Goal: Transaction & Acquisition: Book appointment/travel/reservation

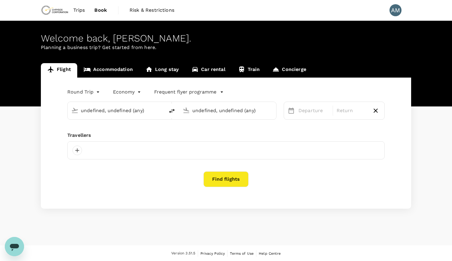
type input "Vancouver Intl (YVR)"
type input "Toronto [PERSON_NAME] Intl (YYZ)"
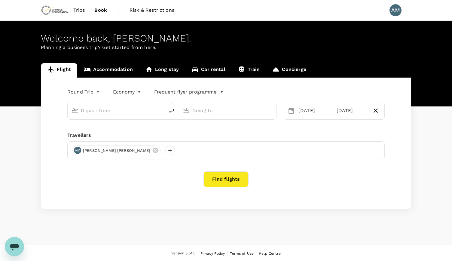
click at [114, 74] on link "Accommodation" at bounding box center [108, 70] width 62 height 14
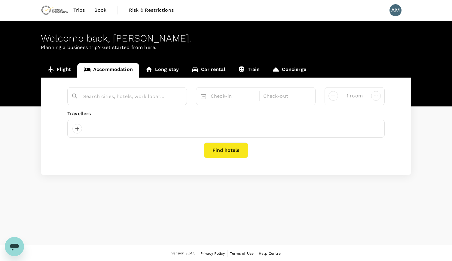
type input "[GEOGRAPHIC_DATA]"
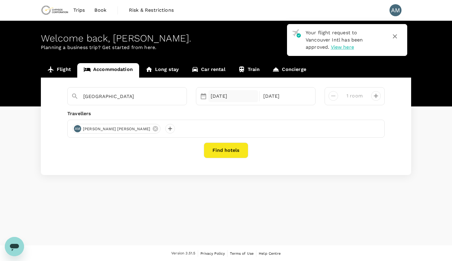
click at [232, 96] on div "[DATE]" at bounding box center [233, 96] width 50 height 12
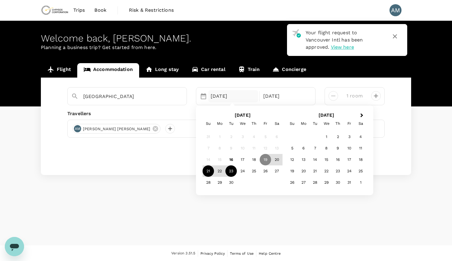
click at [210, 171] on div "21" at bounding box center [208, 171] width 11 height 11
click at [231, 172] on div "23" at bounding box center [230, 171] width 11 height 11
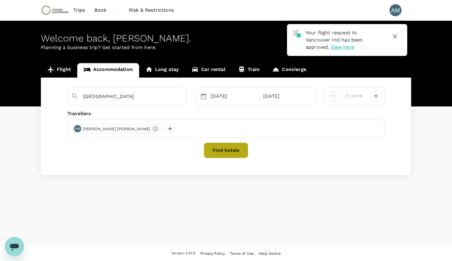
click at [233, 154] on button "Find hotels" at bounding box center [226, 150] width 44 height 16
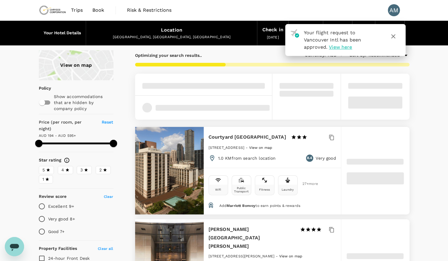
click at [393, 35] on icon "button" at bounding box center [392, 36] width 7 height 7
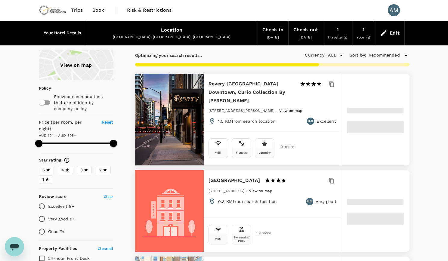
type input "594.46"
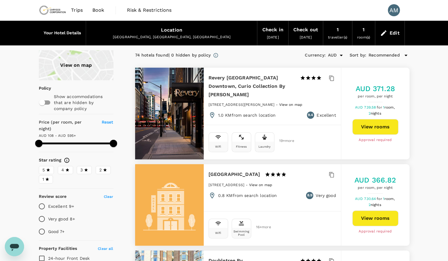
type input "108.46"
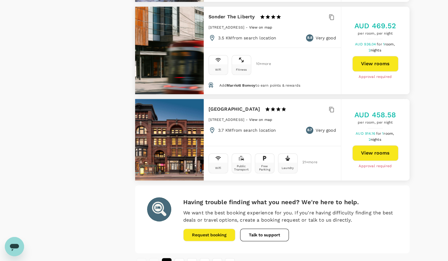
scroll to position [1684, 0]
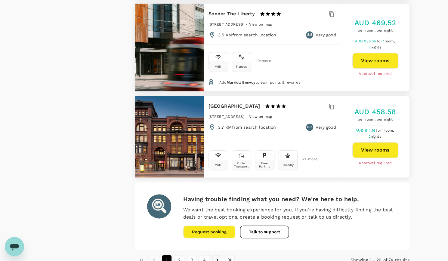
click at [216, 257] on icon "Go to next page" at bounding box center [217, 260] width 6 height 6
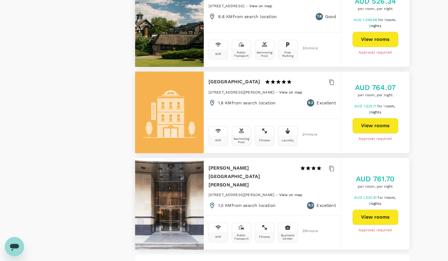
scroll to position [1735, 0]
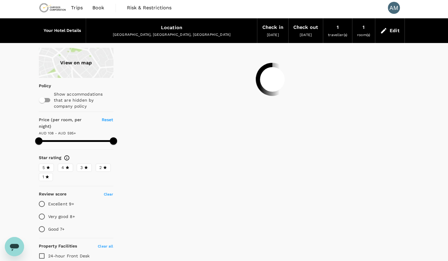
scroll to position [0, 0]
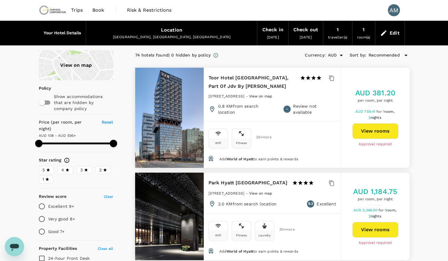
click at [206, 225] on div "Wifi Fitness Laundry 30 + more" at bounding box center [272, 230] width 137 height 35
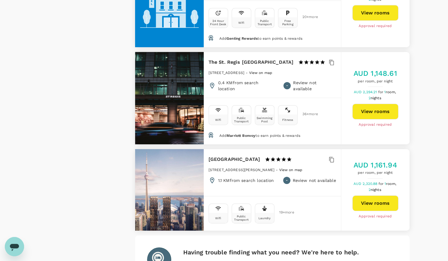
scroll to position [1218, 0]
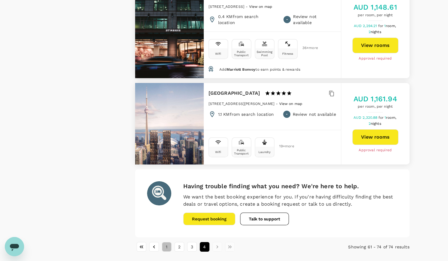
click at [168, 242] on button "1" at bounding box center [167, 247] width 10 height 10
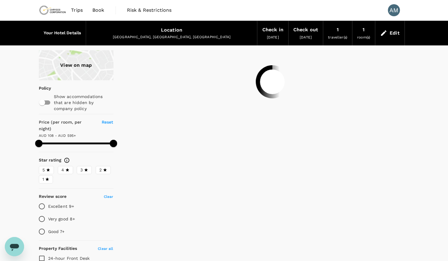
scroll to position [0, 0]
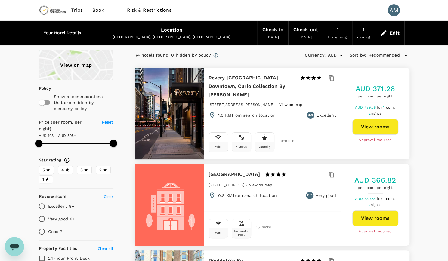
type input "594.46"
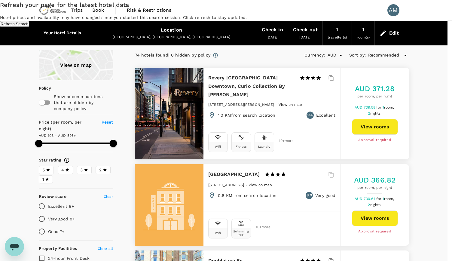
click at [29, 27] on button "Refresh Search" at bounding box center [14, 24] width 29 height 6
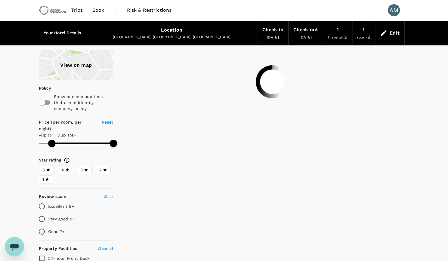
type input "594.53"
type input "108.53"
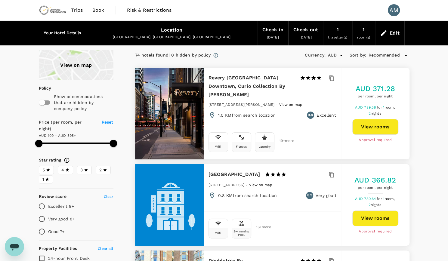
click at [73, 66] on div "View on map" at bounding box center [76, 65] width 75 height 30
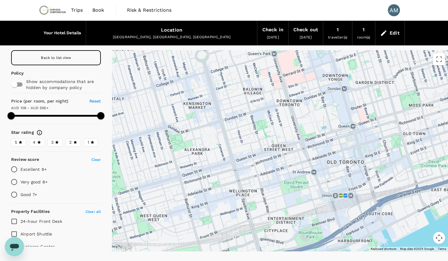
click at [333, 195] on icon at bounding box center [331, 195] width 4 height 6
click at [310, 203] on icon at bounding box center [310, 203] width 0 height 0
click at [304, 194] on icon at bounding box center [302, 197] width 4 height 6
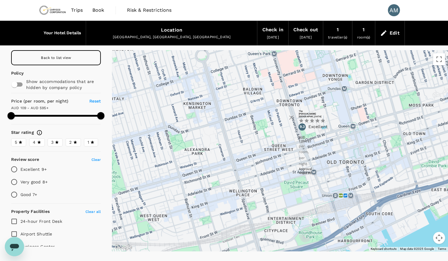
click at [293, 120] on icon "button" at bounding box center [291, 117] width 4 height 4
click at [285, 212] on icon at bounding box center [285, 213] width 4 height 6
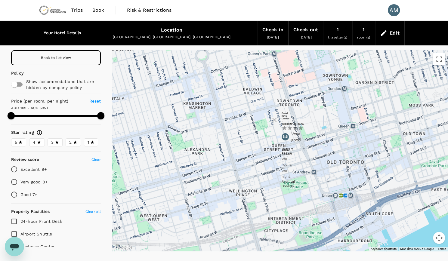
click at [276, 122] on icon "button" at bounding box center [274, 120] width 4 height 4
click at [387, 184] on icon at bounding box center [387, 184] width 0 height 0
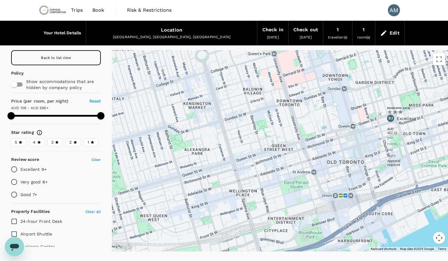
click at [383, 118] on icon "button" at bounding box center [379, 114] width 7 height 7
click at [200, 221] on icon at bounding box center [200, 221] width 0 height 0
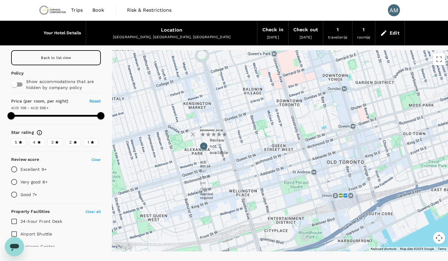
click at [195, 136] on icon "button" at bounding box center [192, 134] width 4 height 4
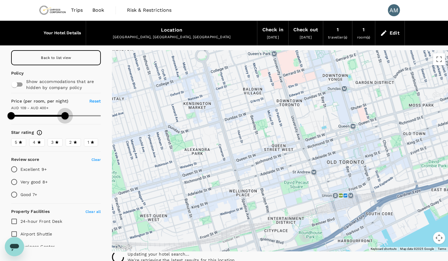
drag, startPoint x: 99, startPoint y: 113, endPoint x: 62, endPoint y: 112, distance: 37.0
click at [62, 112] on span at bounding box center [64, 115] width 7 height 7
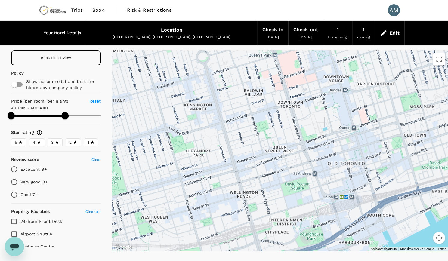
click at [336, 98] on div at bounding box center [280, 150] width 336 height 201
click at [331, 71] on icon at bounding box center [329, 72] width 4 height 6
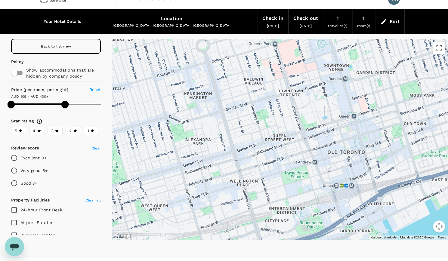
scroll to position [24, 0]
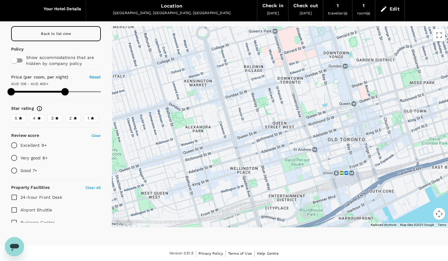
click at [348, 52] on div at bounding box center [280, 126] width 336 height 201
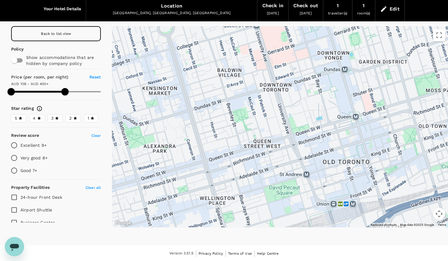
click at [348, 52] on div at bounding box center [280, 126] width 336 height 201
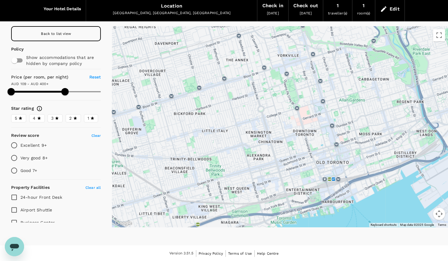
click at [258, 76] on icon at bounding box center [256, 75] width 4 height 6
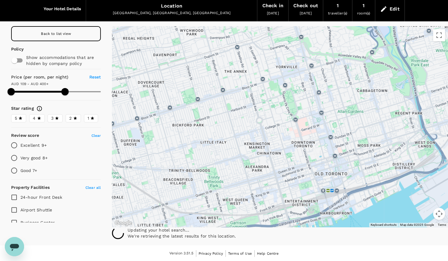
click at [329, 81] on icon at bounding box center [327, 81] width 4 height 6
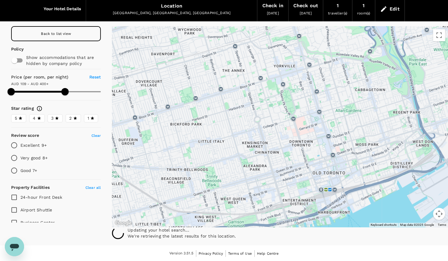
click at [324, 129] on icon at bounding box center [322, 130] width 4 height 6
type input "399.53"
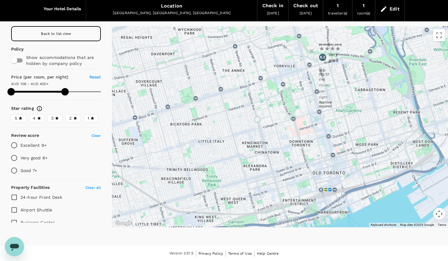
click at [357, 134] on icon at bounding box center [356, 136] width 4 height 6
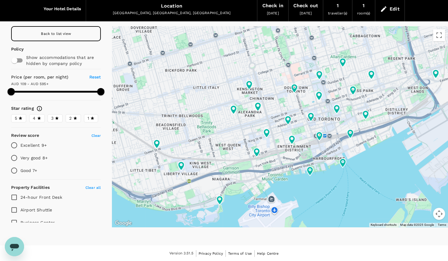
click at [374, 78] on icon at bounding box center [370, 74] width 11 height 11
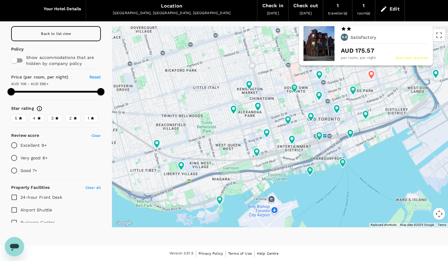
click at [351, 94] on icon at bounding box center [352, 90] width 6 height 9
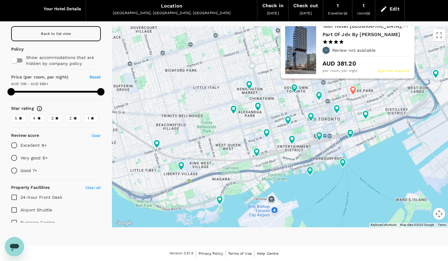
click at [366, 114] on icon at bounding box center [365, 114] width 6 height 9
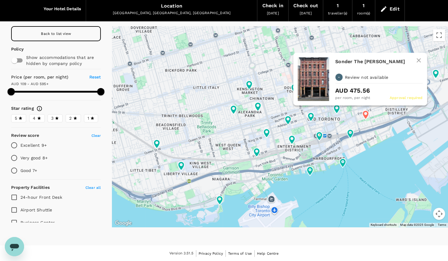
click at [354, 133] on icon at bounding box center [349, 133] width 11 height 11
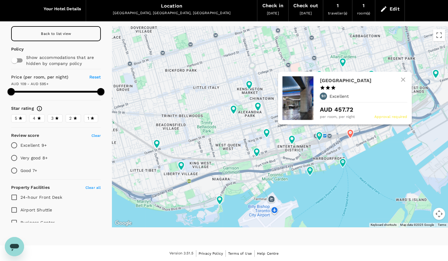
click at [344, 161] on icon at bounding box center [342, 162] width 6 height 9
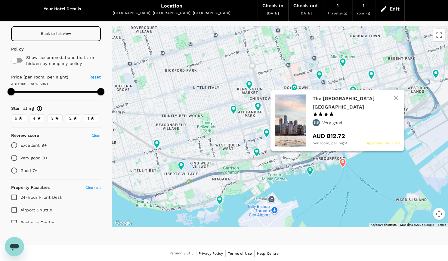
click at [308, 172] on icon at bounding box center [309, 171] width 6 height 9
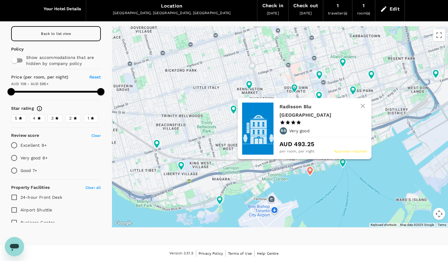
click at [365, 110] on icon "button" at bounding box center [362, 106] width 7 height 7
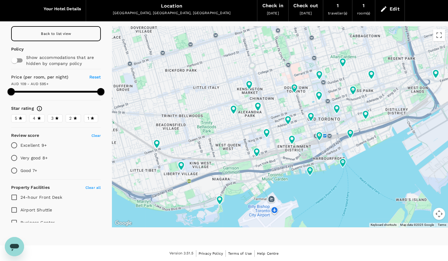
click at [340, 110] on icon at bounding box center [336, 109] width 11 height 11
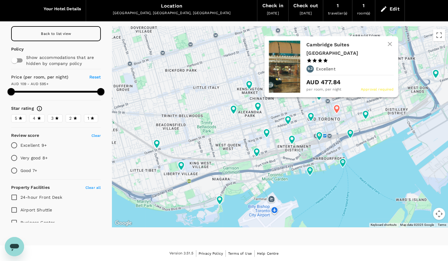
click at [394, 51] on button "button" at bounding box center [389, 44] width 14 height 14
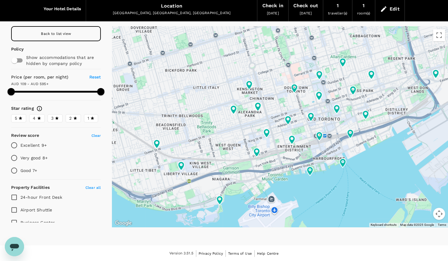
click at [354, 89] on icon at bounding box center [352, 90] width 6 height 9
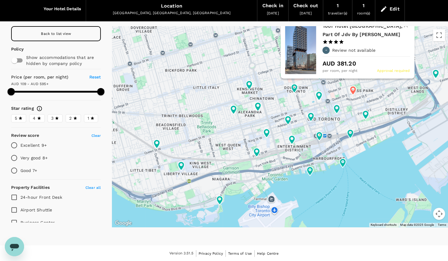
click at [315, 118] on icon at bounding box center [310, 117] width 11 height 11
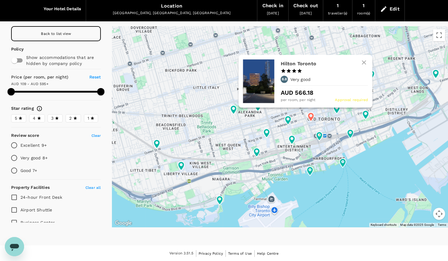
click at [322, 137] on icon at bounding box center [319, 136] width 11 height 11
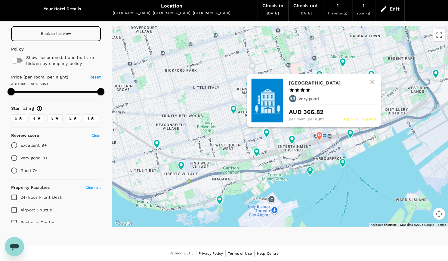
click at [346, 163] on icon at bounding box center [342, 163] width 11 height 11
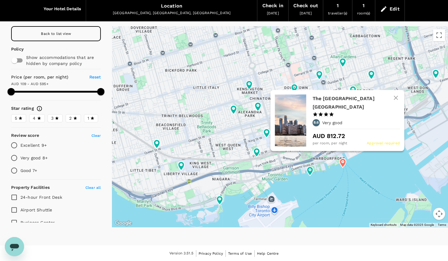
click at [312, 173] on icon at bounding box center [309, 171] width 11 height 11
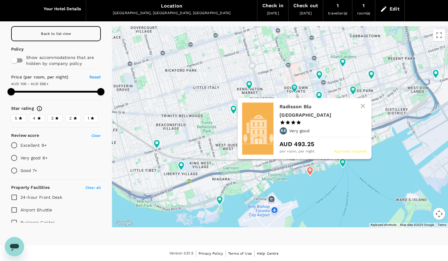
click at [251, 81] on icon at bounding box center [249, 85] width 6 height 9
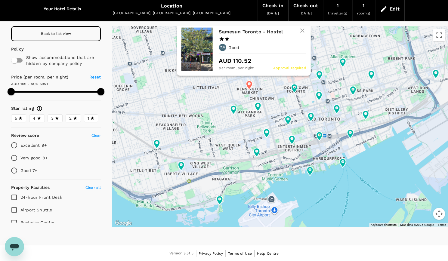
click at [258, 110] on icon at bounding box center [257, 106] width 6 height 9
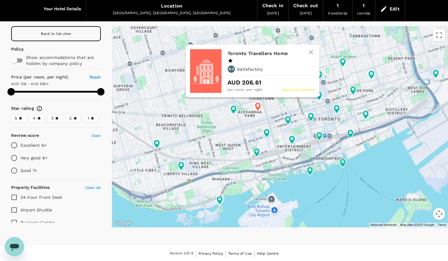
click at [235, 97] on div "Toronto Travellers Home 1 Star 2 Stars 3 Stars 4 Stars 5 Stars 6.3 Satisfactory…" at bounding box center [252, 70] width 134 height 53
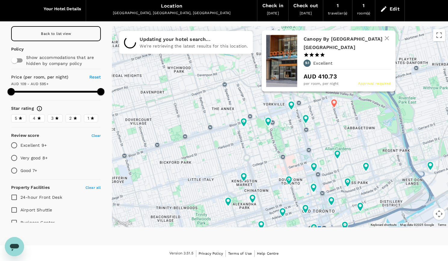
type input "594.53"
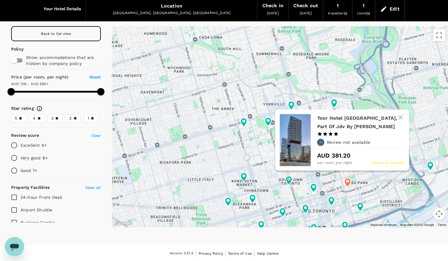
click at [348, 117] on h6 "Toor Hotel [GEOGRAPHIC_DATA], Part Of Jdv By [PERSON_NAME]" at bounding box center [358, 122] width 82 height 17
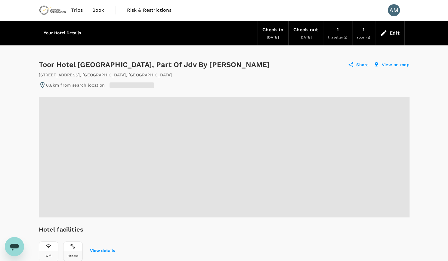
radio input "true"
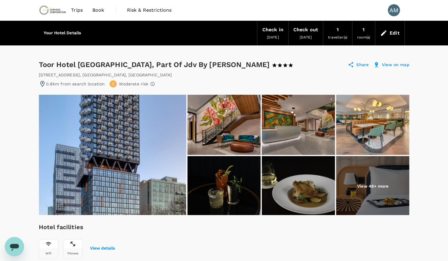
click at [369, 197] on img at bounding box center [372, 186] width 73 height 60
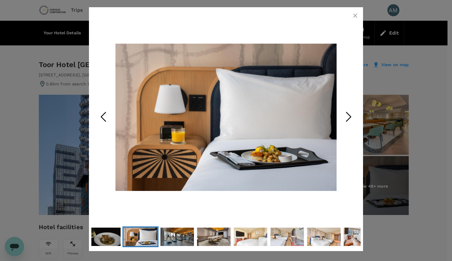
click at [348, 114] on polyline "Next Slide" at bounding box center [349, 116] width 5 height 9
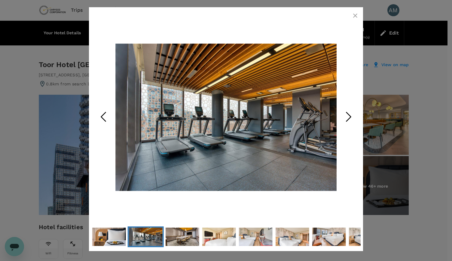
click at [347, 118] on icon "Next Slide" at bounding box center [349, 117] width 18 height 18
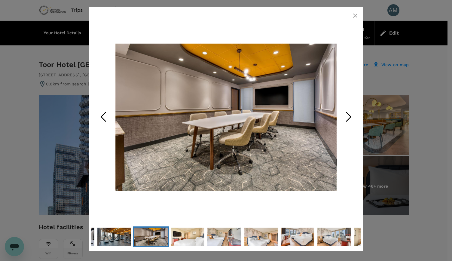
click at [347, 121] on polyline "Next Slide" at bounding box center [349, 116] width 5 height 9
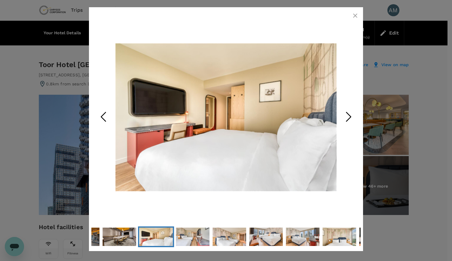
click at [346, 124] on icon "Next Slide" at bounding box center [349, 117] width 18 height 18
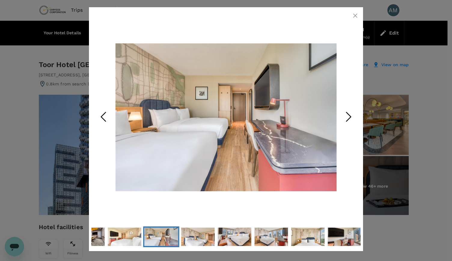
click at [348, 122] on icon "Next Slide" at bounding box center [349, 117] width 18 height 18
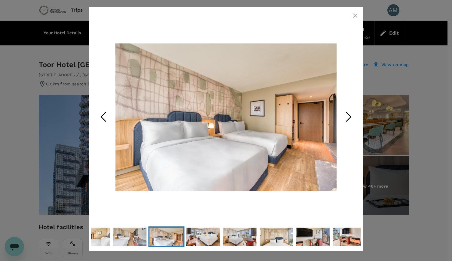
click at [348, 122] on icon "Next Slide" at bounding box center [349, 117] width 18 height 18
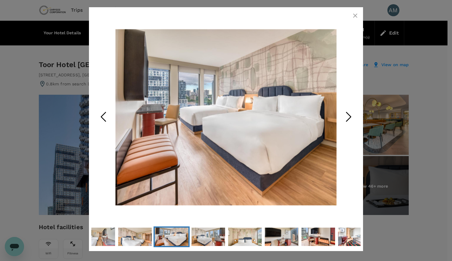
click at [347, 121] on polyline "Next Slide" at bounding box center [349, 116] width 5 height 9
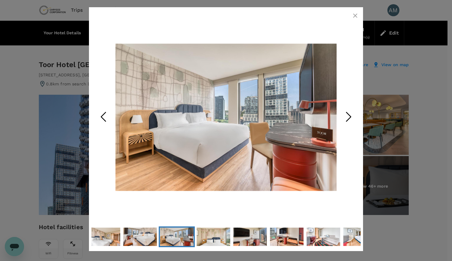
click at [346, 120] on icon "Next Slide" at bounding box center [349, 117] width 18 height 18
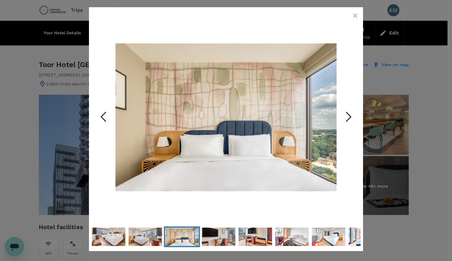
click at [346, 120] on icon "Next Slide" at bounding box center [349, 117] width 18 height 18
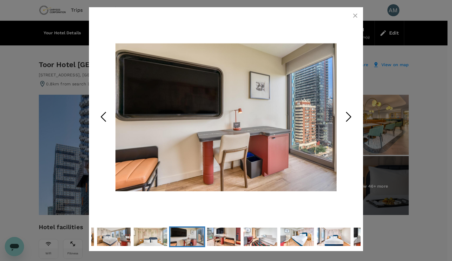
click at [345, 124] on icon "Next Slide" at bounding box center [349, 117] width 18 height 18
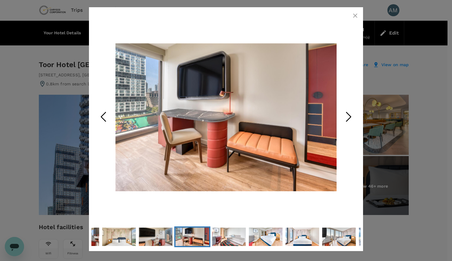
click at [344, 123] on icon "Next Slide" at bounding box center [349, 117] width 18 height 18
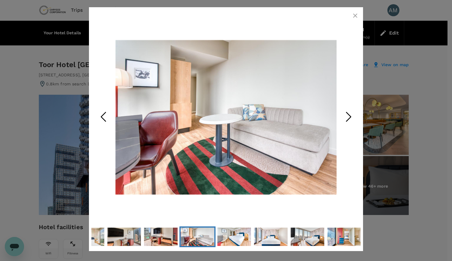
click at [346, 119] on icon "Next Slide" at bounding box center [349, 117] width 18 height 18
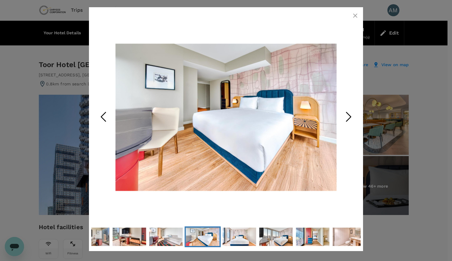
click at [346, 118] on icon "Next Slide" at bounding box center [349, 117] width 18 height 18
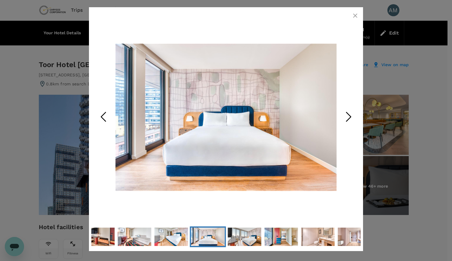
click at [341, 119] on icon "Next Slide" at bounding box center [349, 117] width 18 height 18
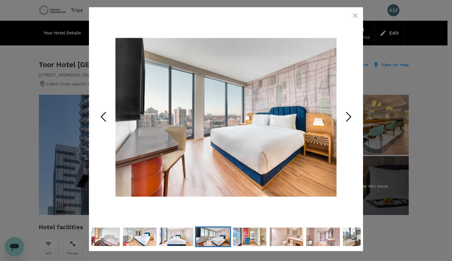
click at [345, 116] on icon "Next Slide" at bounding box center [349, 117] width 18 height 18
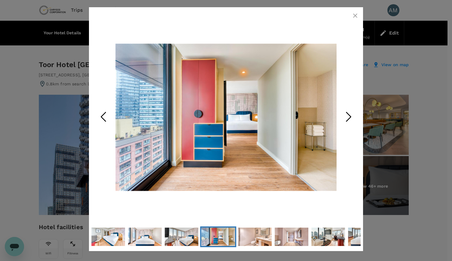
click at [342, 118] on icon "Next Slide" at bounding box center [349, 117] width 18 height 18
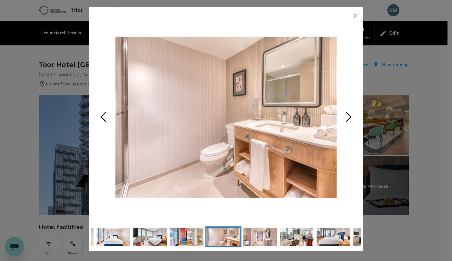
click at [346, 118] on icon "Next Slide" at bounding box center [349, 117] width 18 height 18
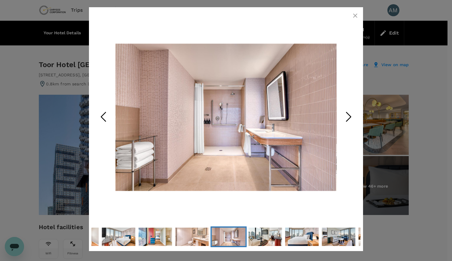
click at [352, 118] on icon "Next Slide" at bounding box center [349, 117] width 18 height 18
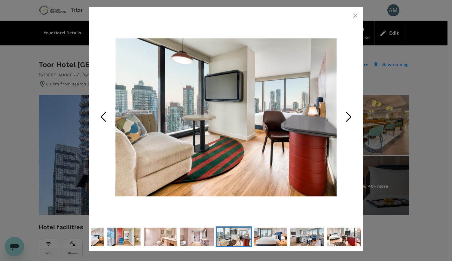
click at [349, 118] on icon "Next Slide" at bounding box center [349, 117] width 18 height 18
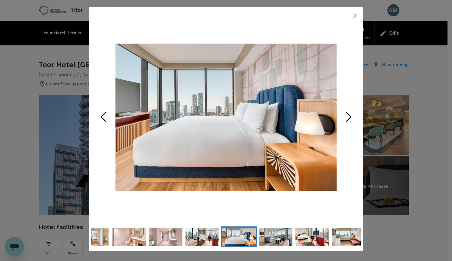
click at [344, 121] on icon "Next Slide" at bounding box center [349, 117] width 18 height 18
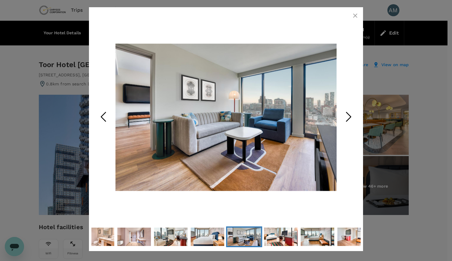
click at [344, 121] on icon "Next Slide" at bounding box center [349, 117] width 18 height 18
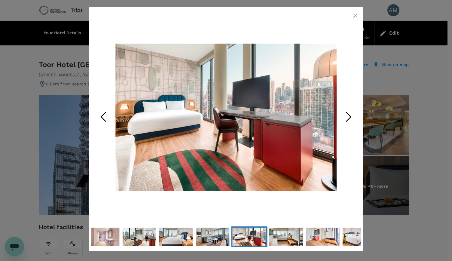
click at [343, 123] on icon "Next Slide" at bounding box center [349, 117] width 18 height 18
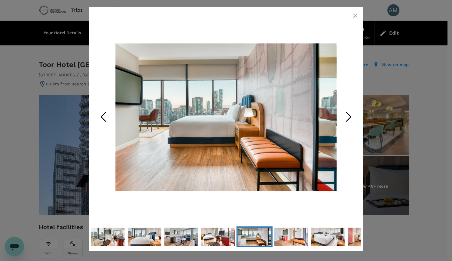
click at [344, 121] on icon "Next Slide" at bounding box center [349, 117] width 18 height 18
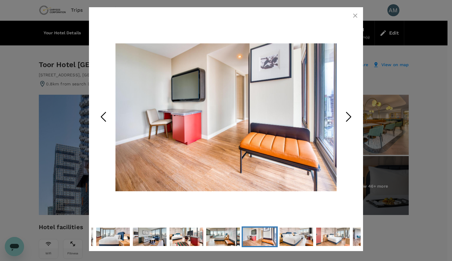
click at [349, 124] on icon "Next Slide" at bounding box center [349, 117] width 18 height 18
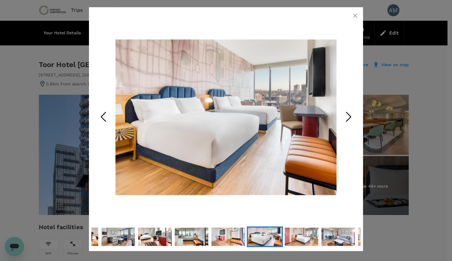
click at [348, 120] on polyline "Next Slide" at bounding box center [349, 116] width 5 height 9
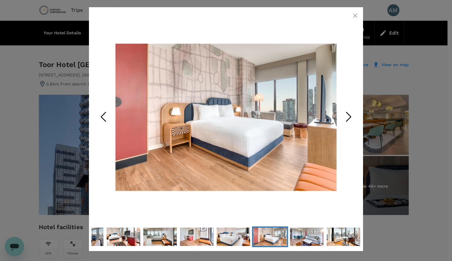
click at [355, 16] on icon "button" at bounding box center [355, 16] width 4 height 4
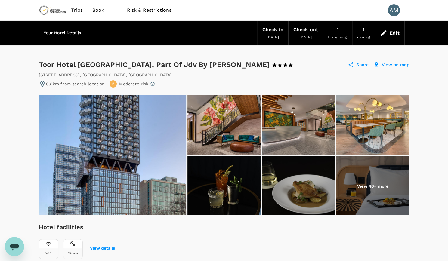
click at [338, 34] on div "traveller(s)" at bounding box center [337, 37] width 19 height 7
click at [334, 38] on span "traveller(s)" at bounding box center [337, 37] width 19 height 4
click at [395, 35] on div "Edit" at bounding box center [394, 33] width 10 height 8
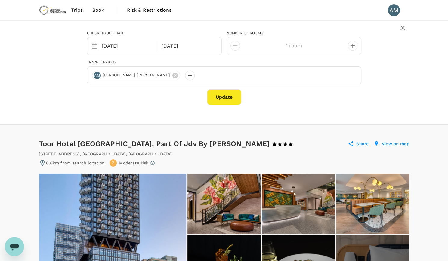
click at [352, 45] on icon "decrease" at bounding box center [352, 46] width 4 height 4
type input "2 rooms"
click at [185, 76] on div at bounding box center [190, 76] width 10 height 10
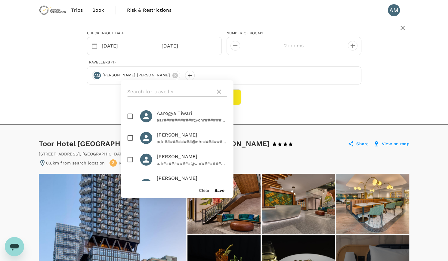
click at [162, 94] on input "text" at bounding box center [169, 92] width 85 height 10
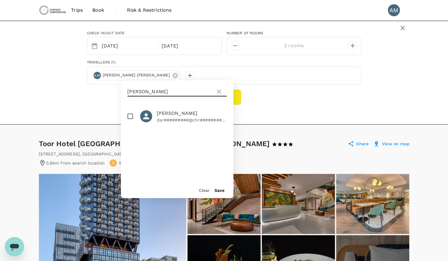
type input "darren"
click at [130, 115] on input "checkbox" at bounding box center [130, 116] width 13 height 13
checkbox input "true"
click at [222, 190] on button "Save" at bounding box center [219, 190] width 10 height 5
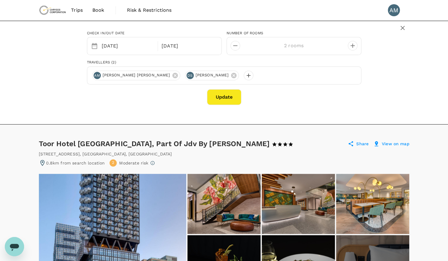
click at [222, 98] on button "Update" at bounding box center [224, 97] width 34 height 16
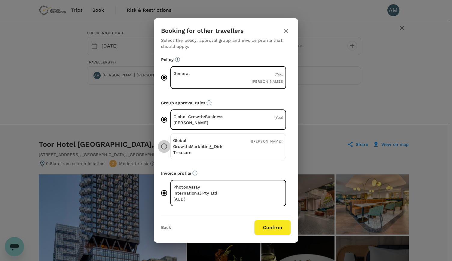
click at [162, 147] on input "Global Growth:Marketing_Dirk Treasure ( Darren Smith )" at bounding box center [164, 146] width 13 height 13
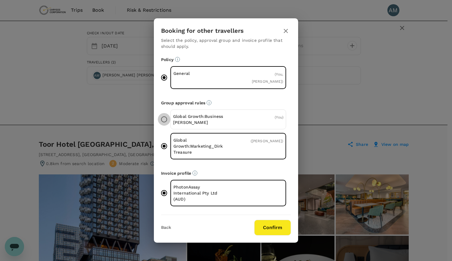
click at [162, 119] on input "Global Growth:Business Development_Darren Smith ( You )" at bounding box center [164, 119] width 13 height 13
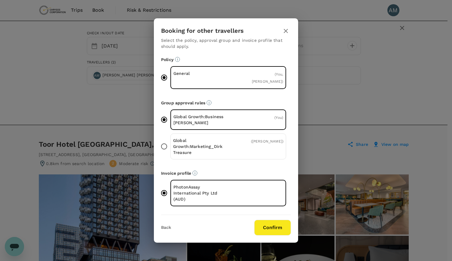
click at [221, 144] on p "Global Growth:Marketing_Dirk Treasure" at bounding box center [200, 146] width 55 height 18
click at [170, 144] on input "Global Growth:Marketing_Dirk Treasure ( Darren Smith )" at bounding box center [164, 146] width 13 height 13
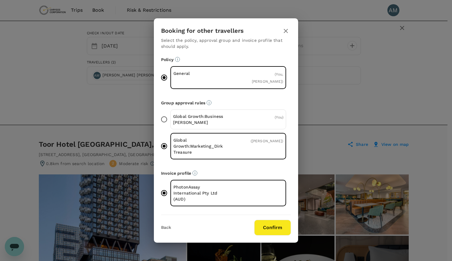
click at [222, 113] on p "Global Growth:Business Development_Darren Smith" at bounding box center [200, 119] width 55 height 12
click at [170, 113] on input "Global Growth:Business Development_Darren Smith ( You )" at bounding box center [164, 119] width 13 height 13
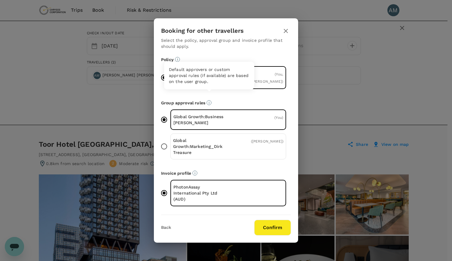
click at [209, 100] on icon "Default approvers or custom approval rules (if available) are based on the user…" at bounding box center [209, 102] width 5 height 5
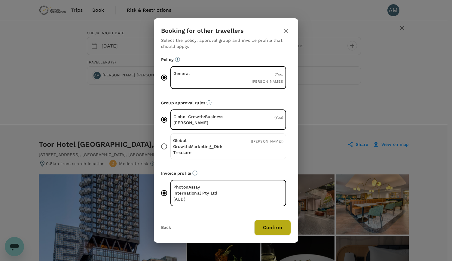
click at [265, 226] on button "Confirm" at bounding box center [272, 228] width 37 height 16
